Goal: Task Accomplishment & Management: Use online tool/utility

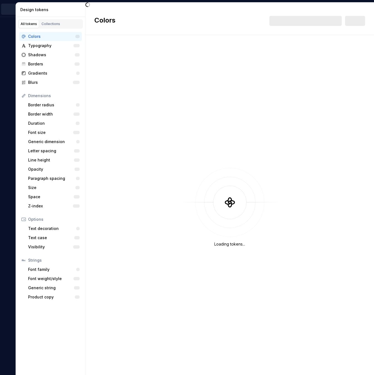
click at [368, 11] on div "Colors New" at bounding box center [229, 21] width 289 height 28
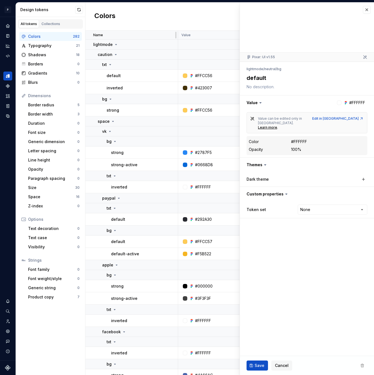
click at [164, 34] on div "Name" at bounding box center [133, 35] width 81 height 4
click at [99, 35] on p "Name" at bounding box center [98, 35] width 10 height 4
click at [117, 53] on icon at bounding box center [116, 54] width 4 height 4
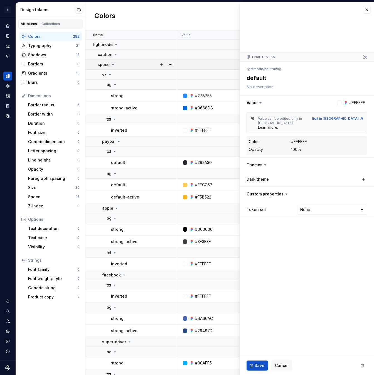
click at [113, 64] on icon at bounding box center [113, 64] width 4 height 4
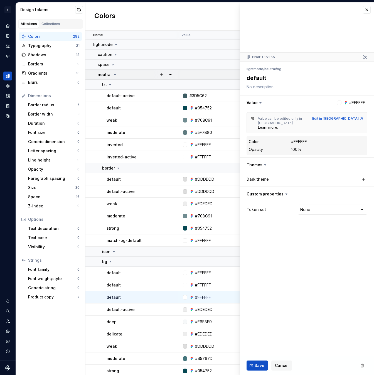
click at [113, 76] on icon at bounding box center [115, 74] width 4 height 4
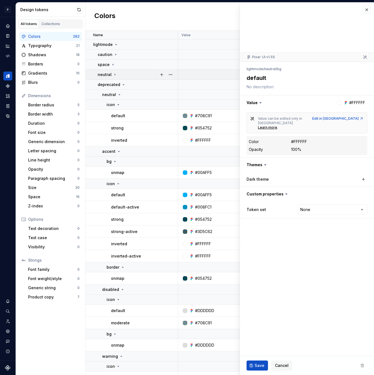
click at [113, 75] on icon at bounding box center [115, 74] width 4 height 4
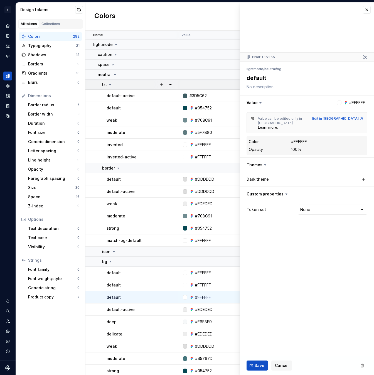
click at [112, 84] on icon at bounding box center [110, 84] width 4 height 4
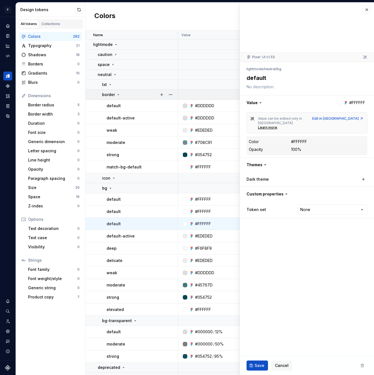
click at [118, 94] on icon at bounding box center [118, 94] width 1 height 1
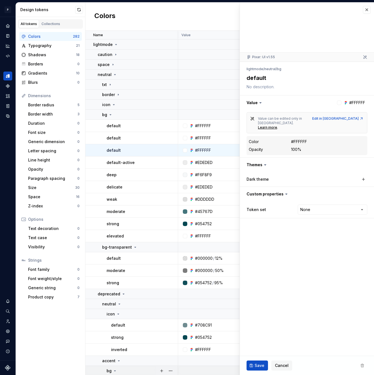
type textarea "*"
